Goal: Information Seeking & Learning: Learn about a topic

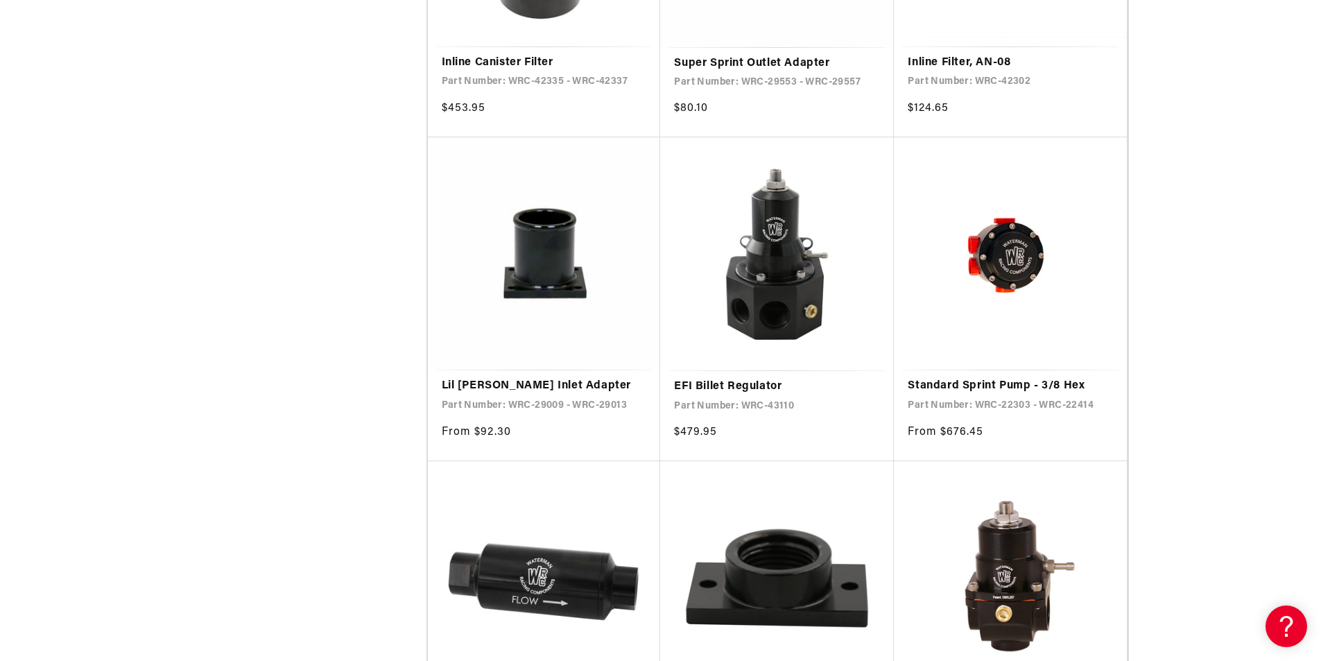
scroll to position [2427, 0]
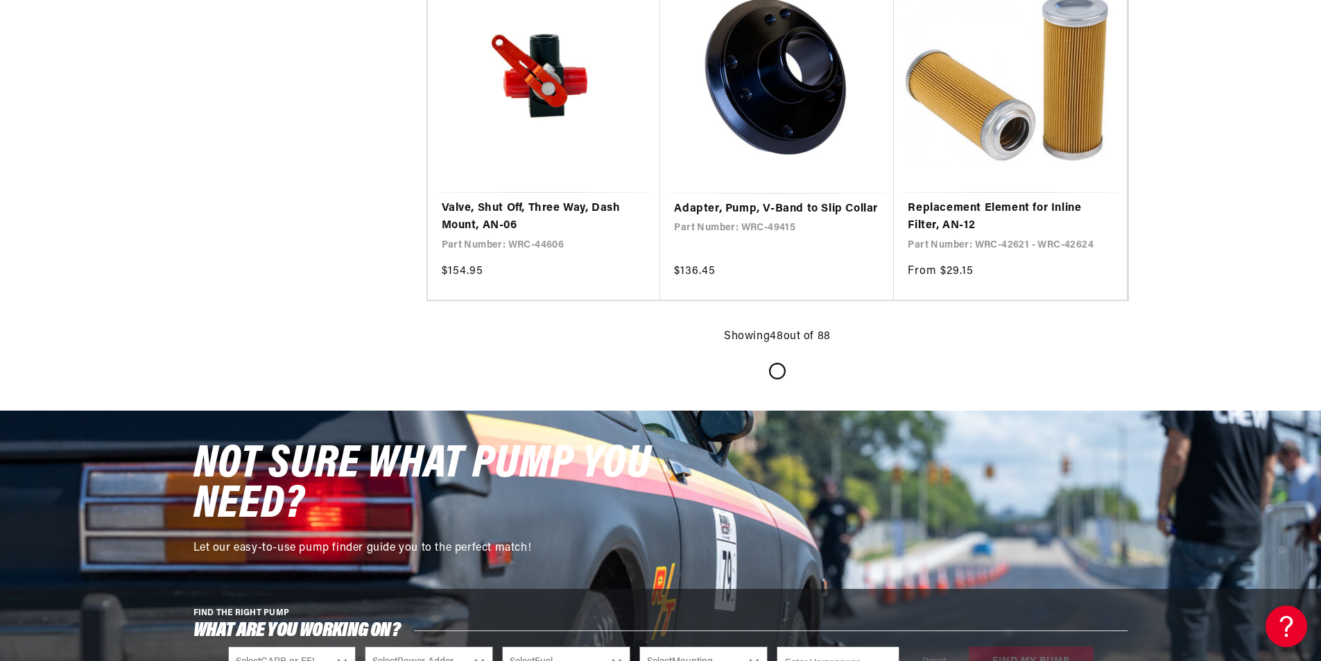
scroll to position [5616, 0]
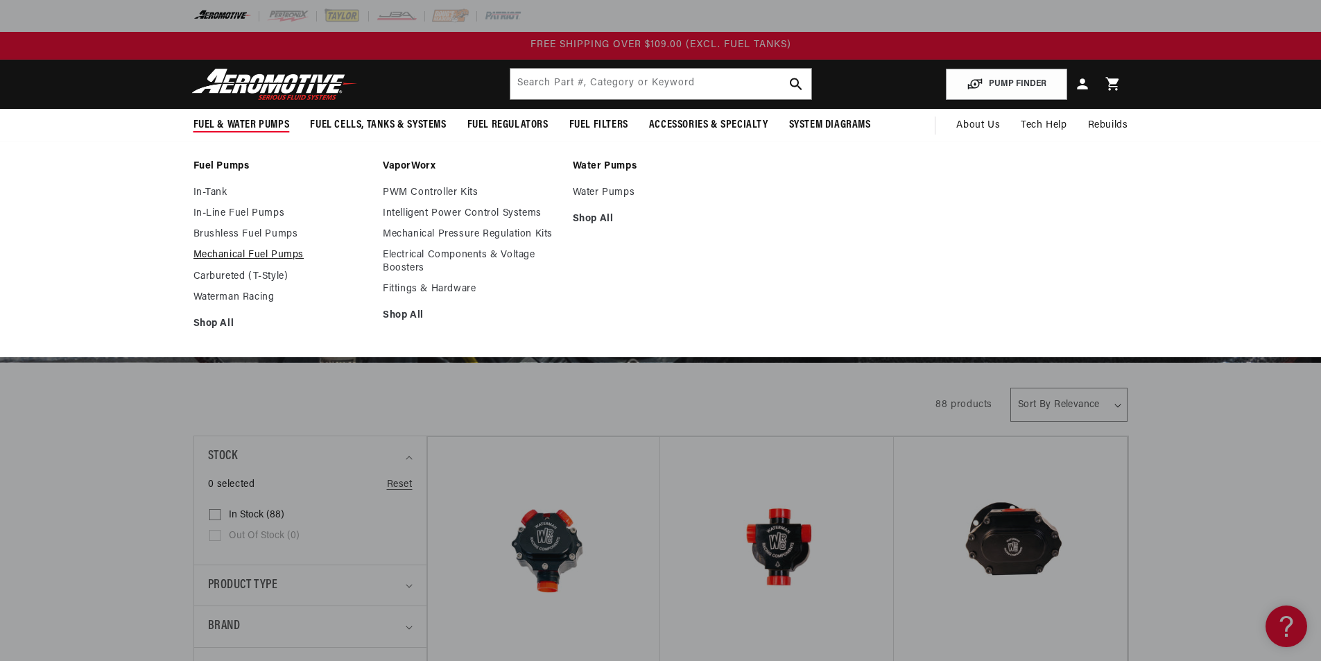
click at [257, 254] on link "Mechanical Fuel Pumps" at bounding box center [281, 255] width 176 height 12
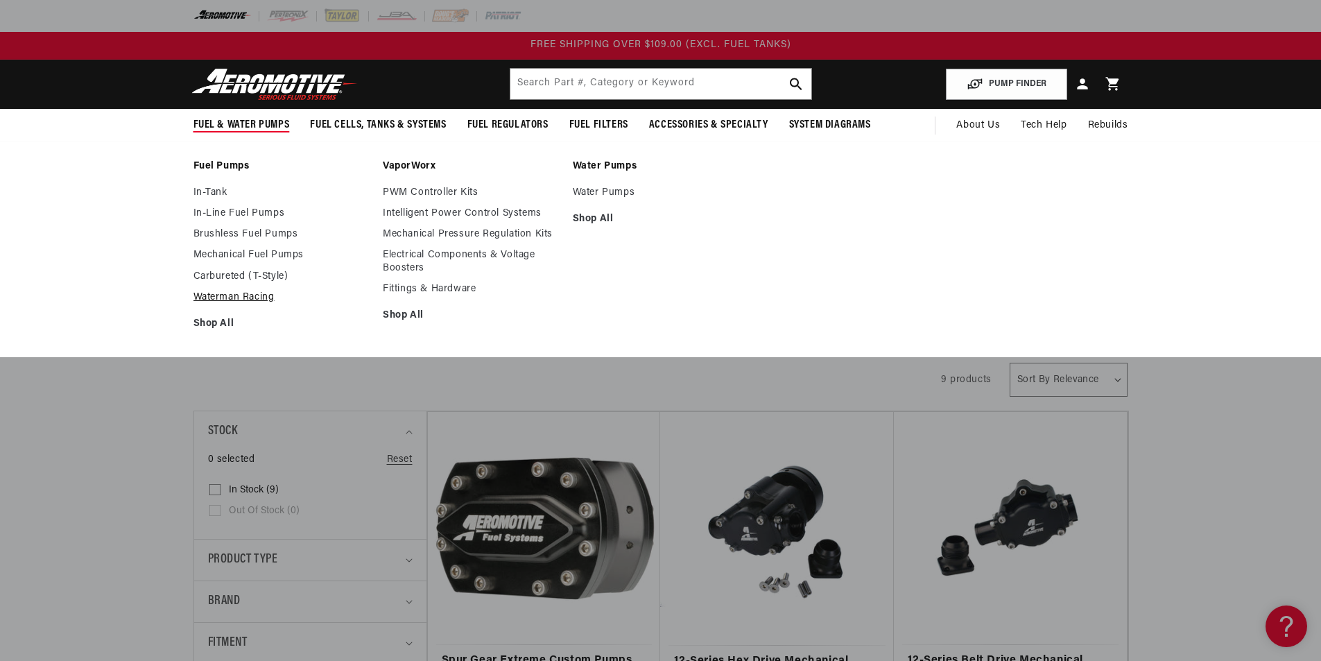
click at [232, 300] on link "Waterman Racing" at bounding box center [281, 297] width 176 height 12
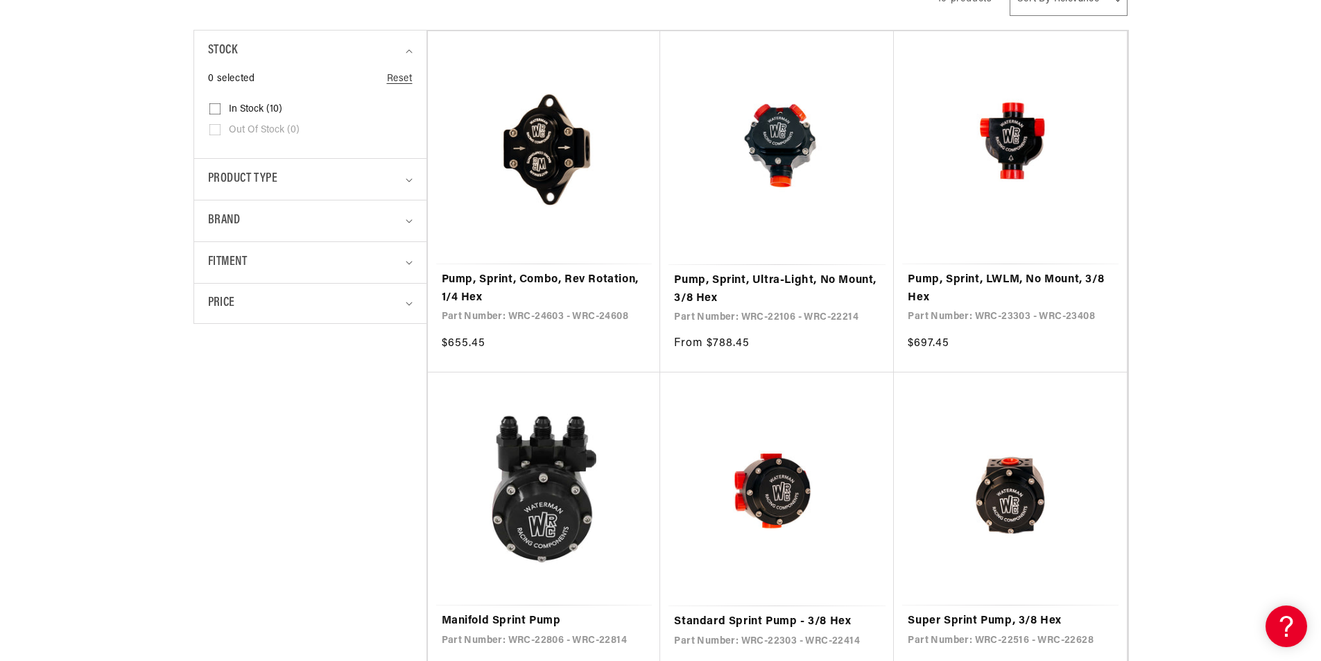
scroll to position [763, 0]
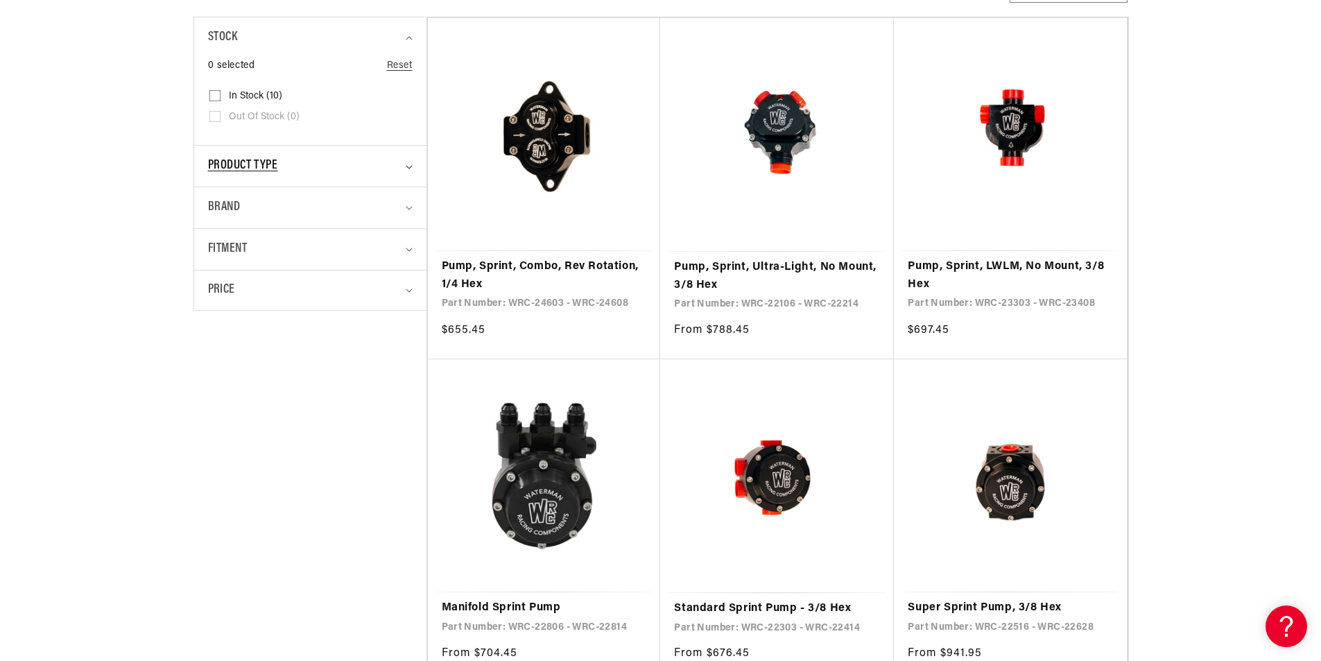
click at [383, 163] on div "Product type" at bounding box center [304, 166] width 193 height 20
click at [385, 164] on div "Product type" at bounding box center [304, 166] width 193 height 20
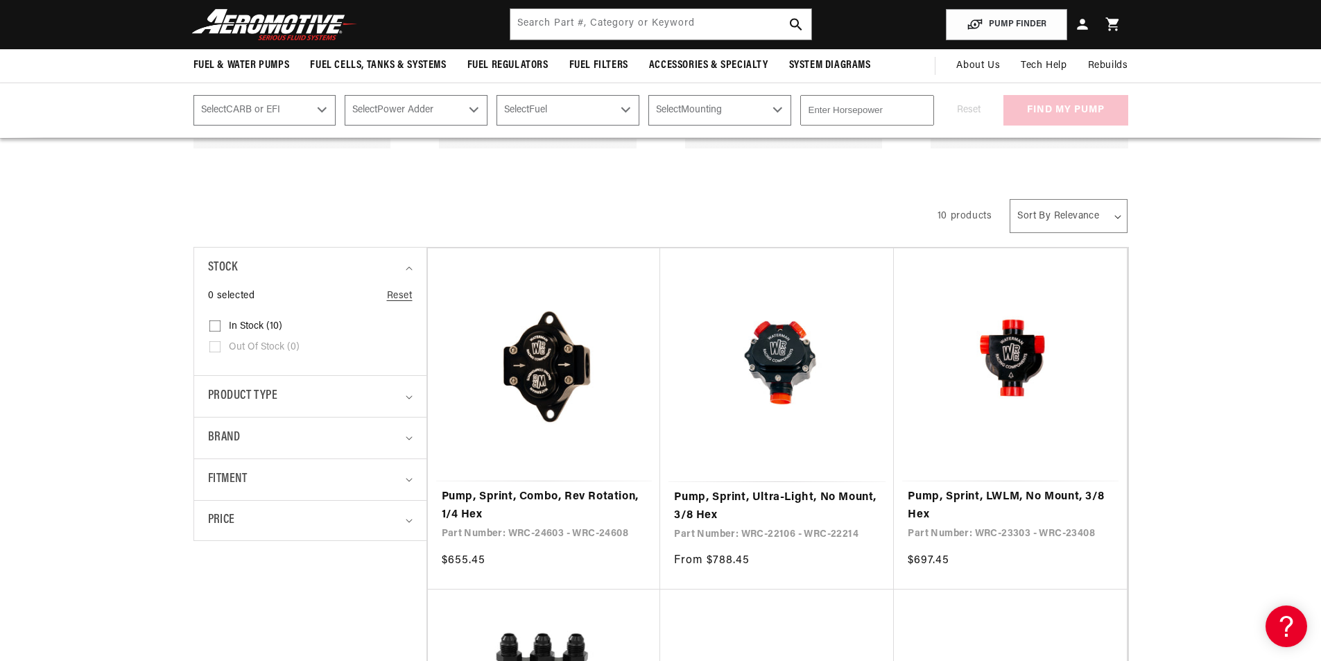
scroll to position [208, 0]
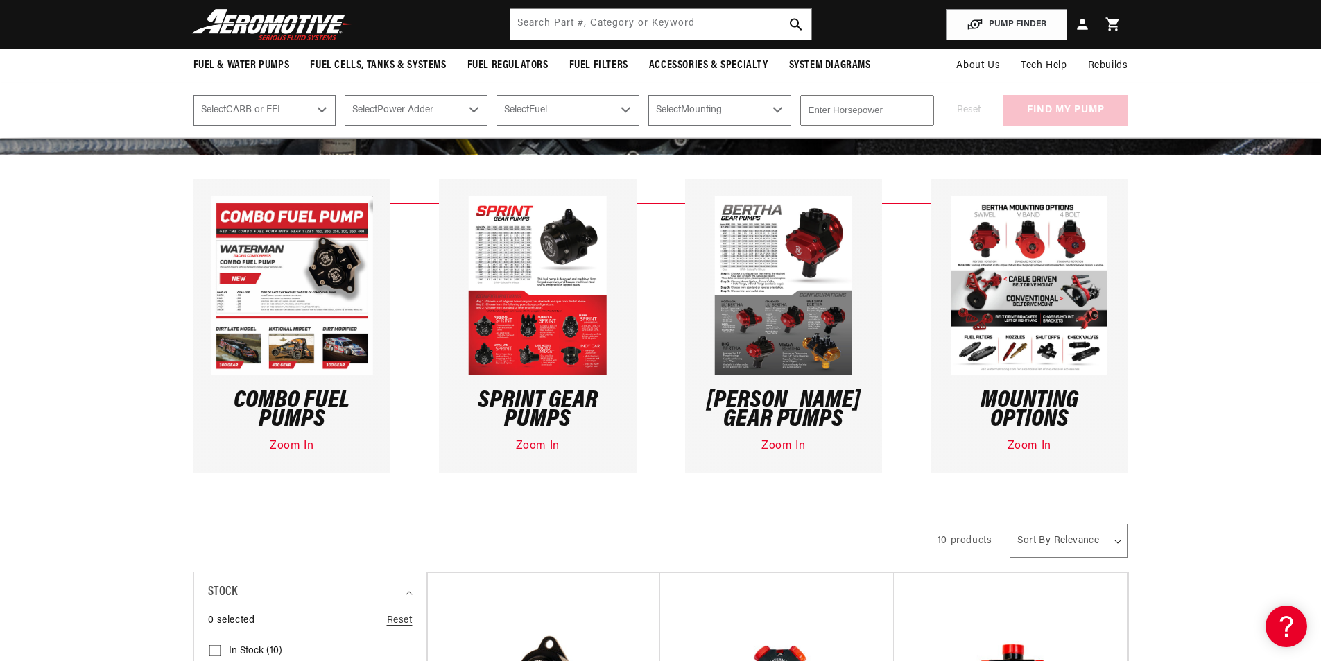
click at [750, 340] on img at bounding box center [783, 285] width 138 height 178
click at [784, 443] on link "Zoom In" at bounding box center [783, 445] width 44 height 11
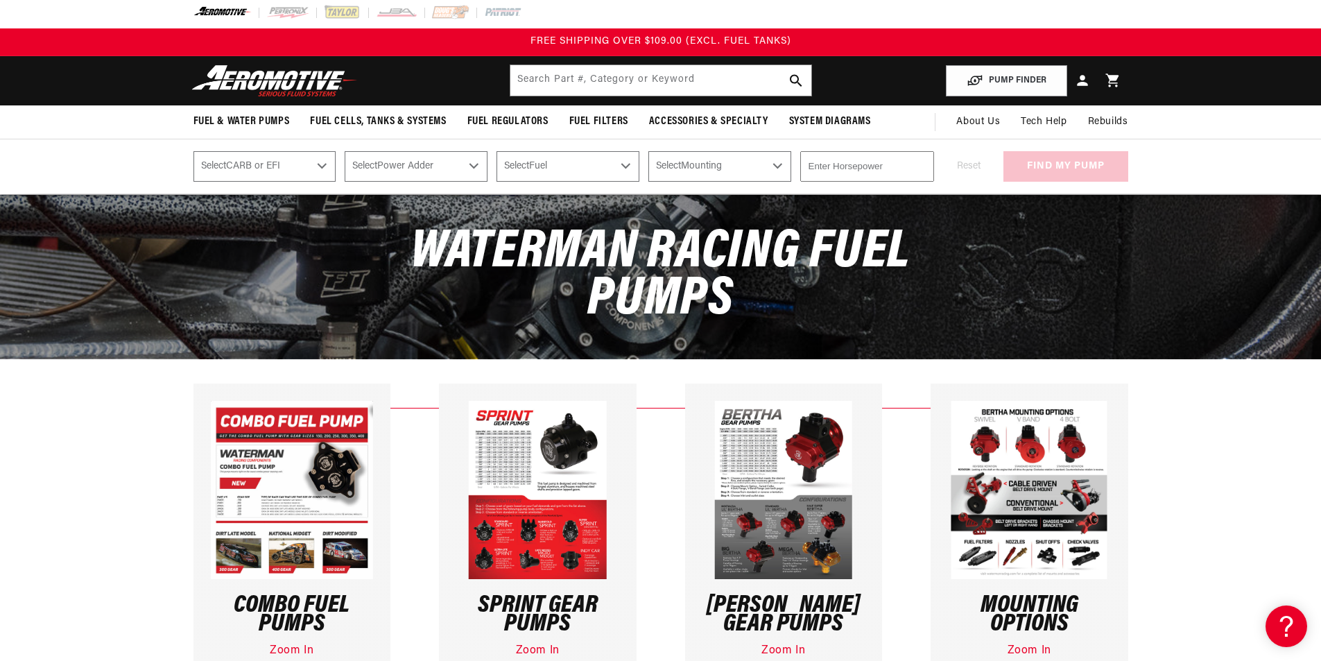
scroll to position [0, 0]
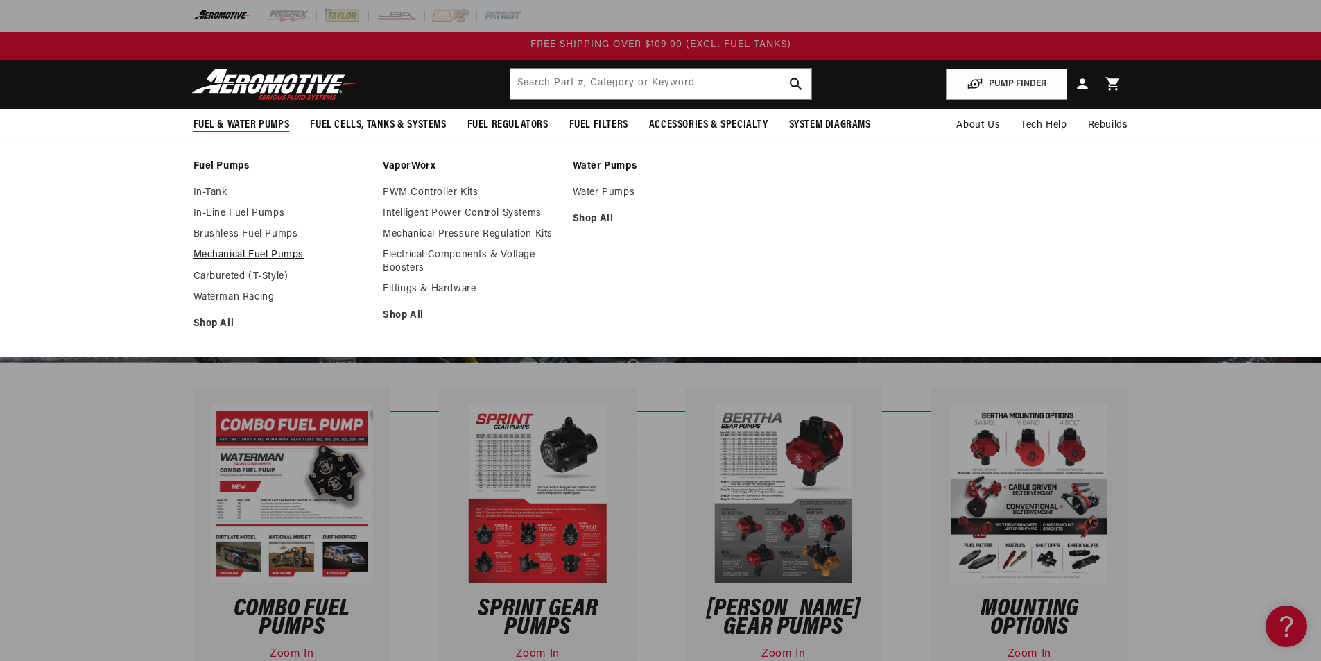
click at [268, 252] on link "Mechanical Fuel Pumps" at bounding box center [281, 255] width 176 height 12
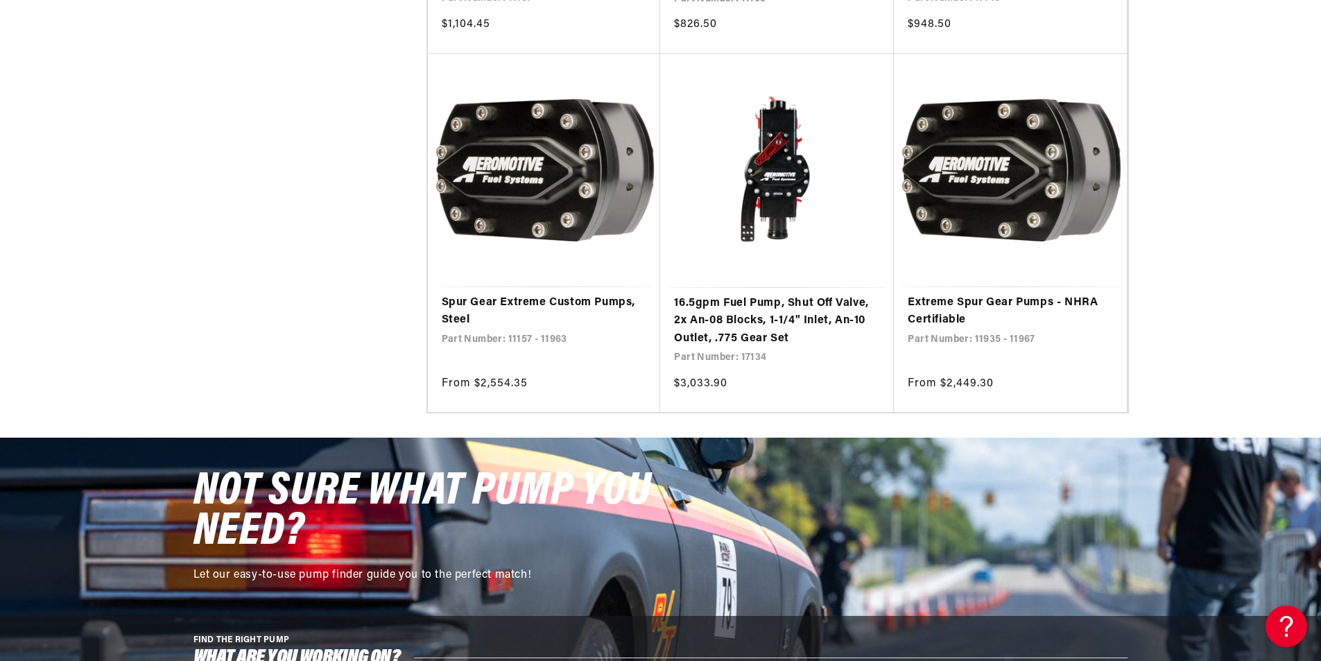
scroll to position [1040, 0]
